Goal: Task Accomplishment & Management: Complete application form

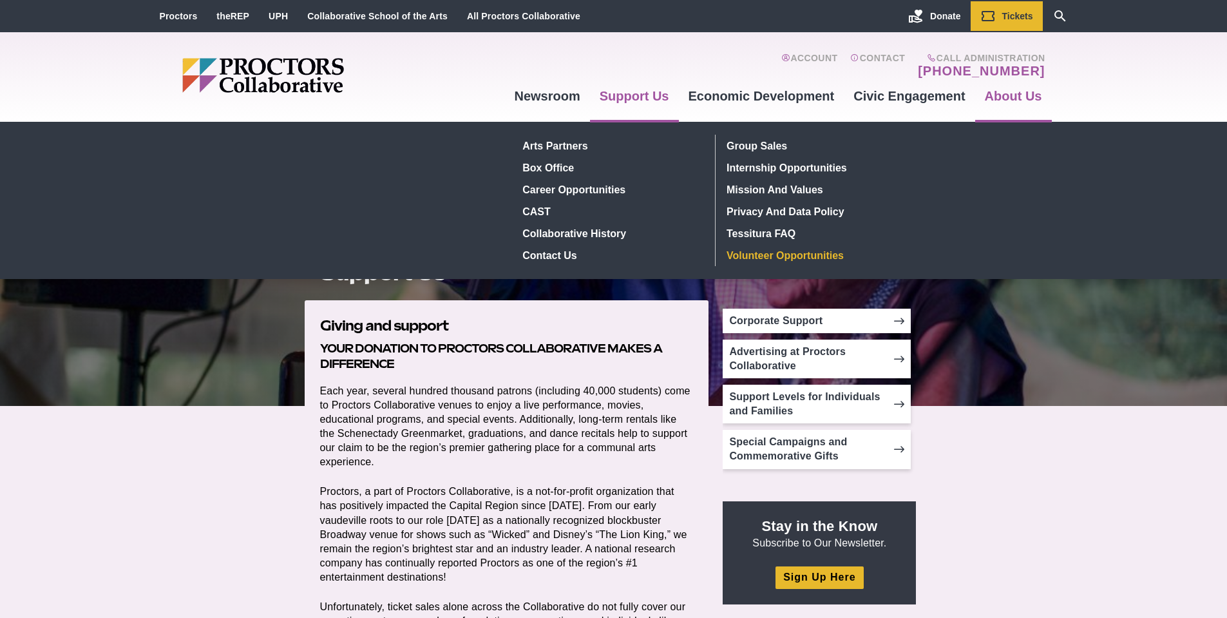
click at [840, 251] on link "Volunteer Opportunities" at bounding box center [816, 255] width 188 height 22
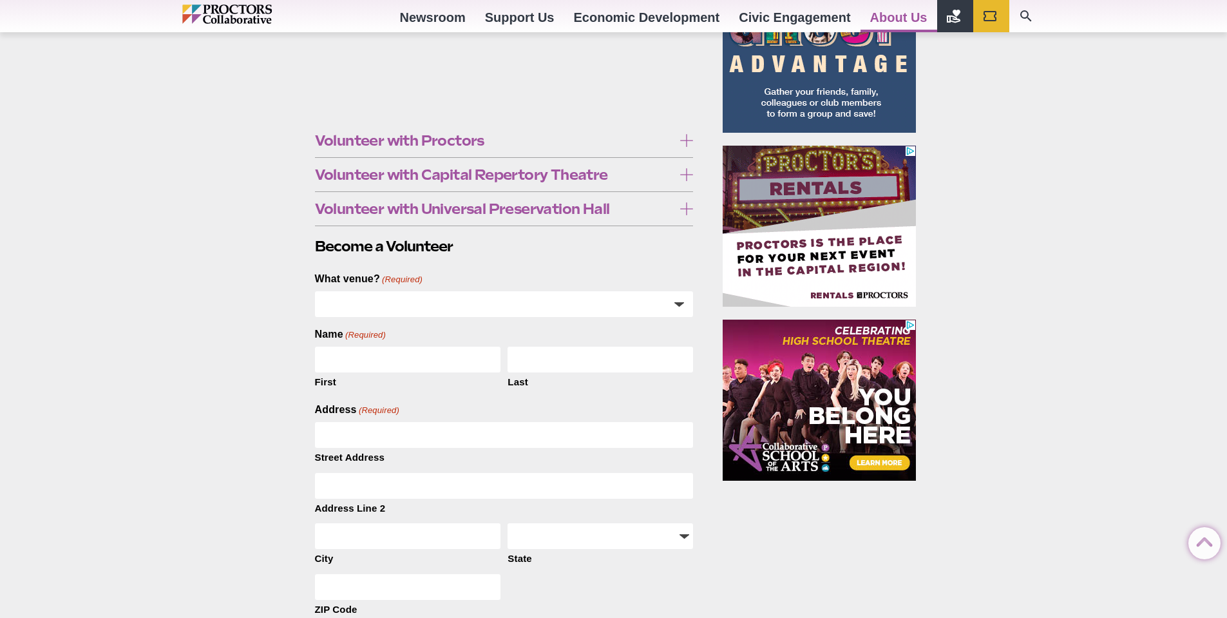
scroll to position [515, 0]
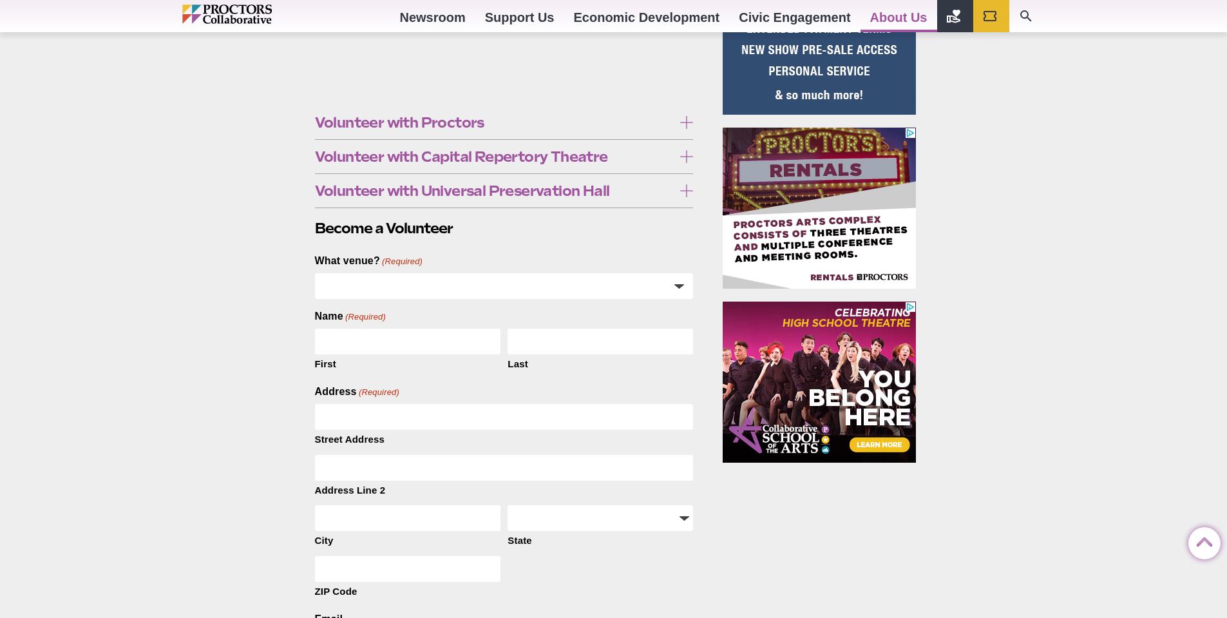
click at [472, 122] on span "Volunteer with Proctors" at bounding box center [494, 122] width 359 height 14
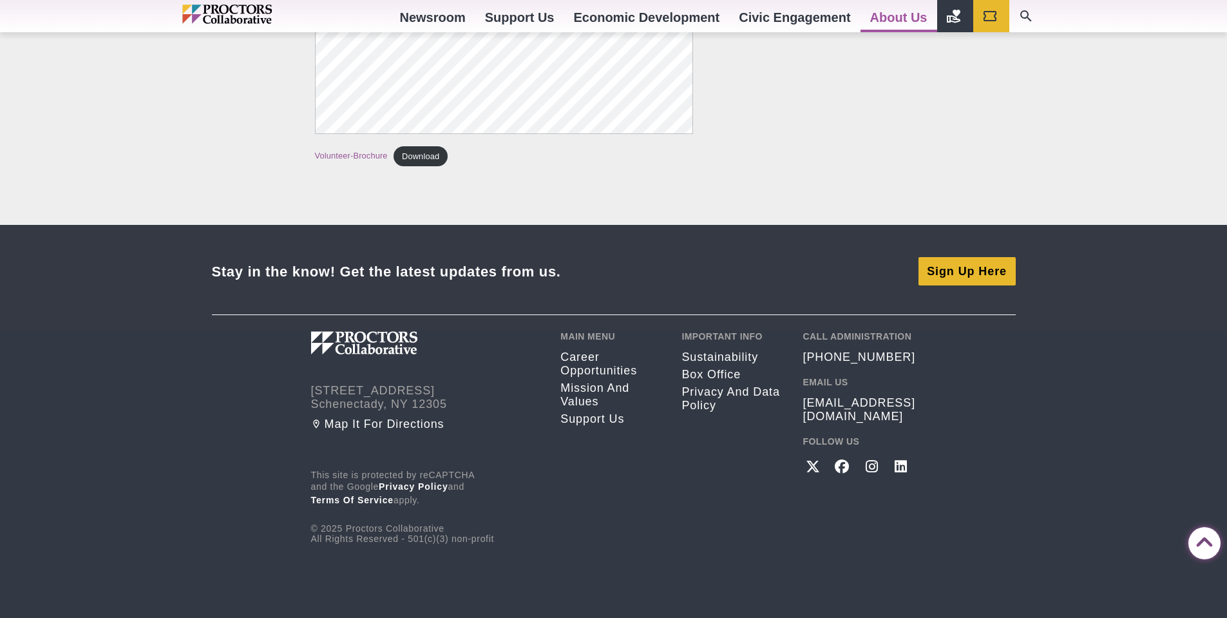
scroll to position [2319, 0]
